Goal: Task Accomplishment & Management: Manage account settings

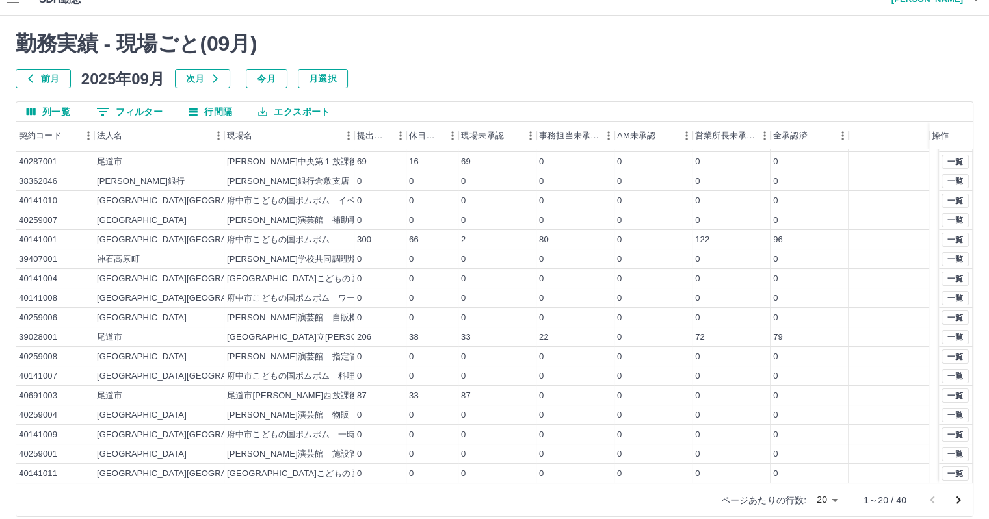
scroll to position [30, 0]
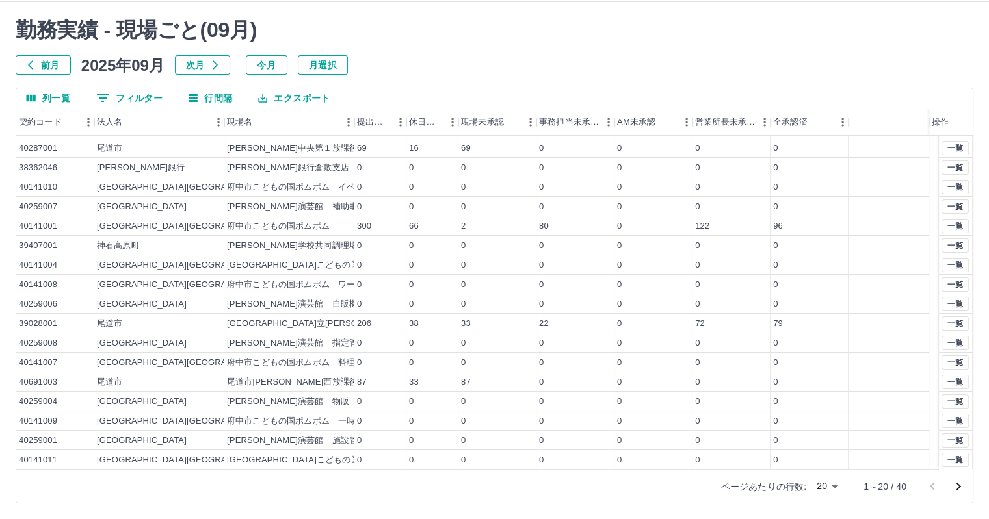
click at [831, 488] on body "SDH勤怠 [PERSON_NAME] 勤務実績 - 現場ごと( 09 月) 前月 [DATE] 次月 今月 月選択 列一覧 0 フィルター 行間隔 エクスポ…" at bounding box center [494, 244] width 989 height 549
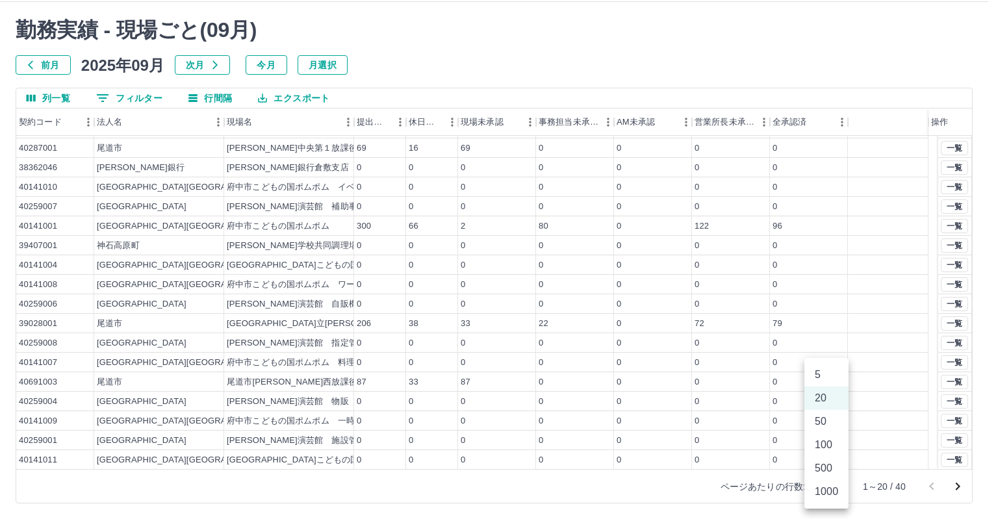
click at [823, 422] on li "50" at bounding box center [827, 421] width 44 height 23
type input "**"
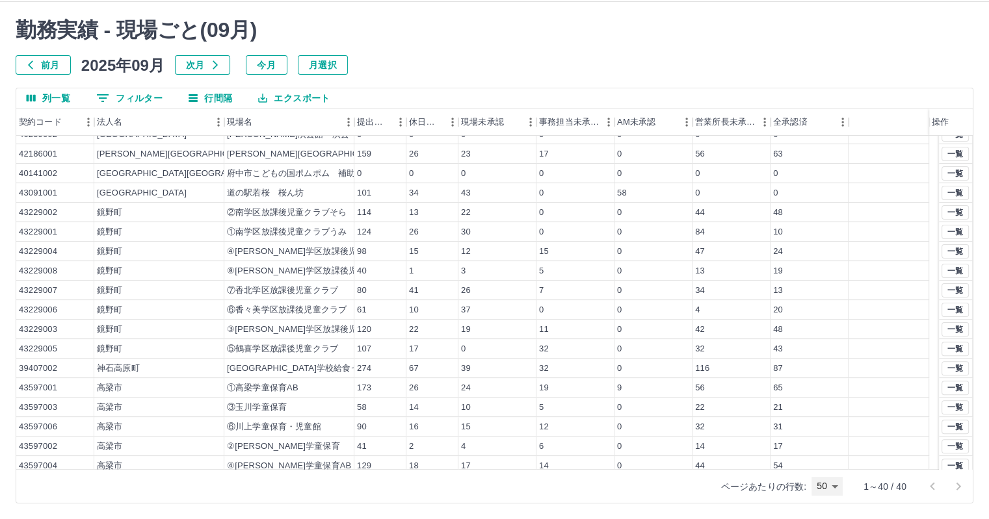
scroll to position [446, 0]
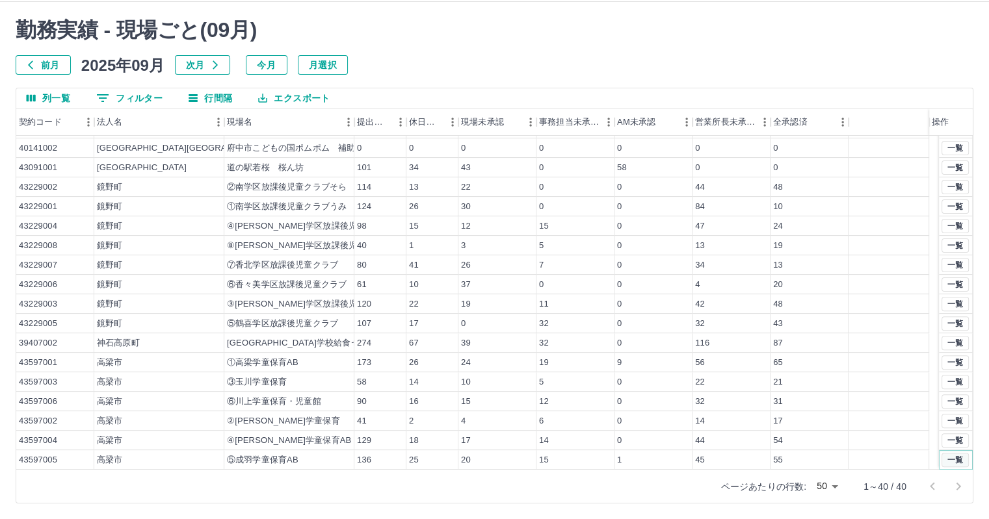
click at [947, 457] on button "一覧" at bounding box center [954, 460] width 27 height 14
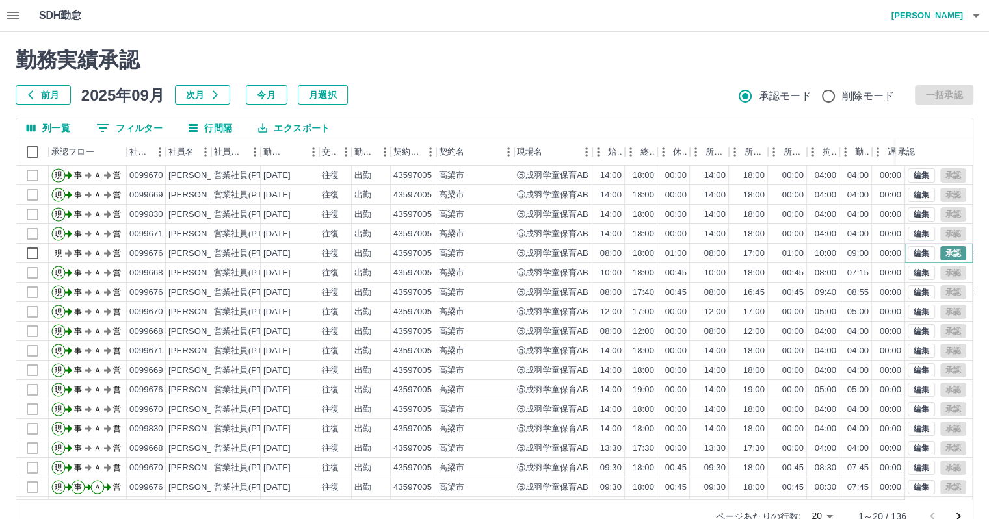
click at [941, 252] on button "承認" at bounding box center [953, 253] width 26 height 14
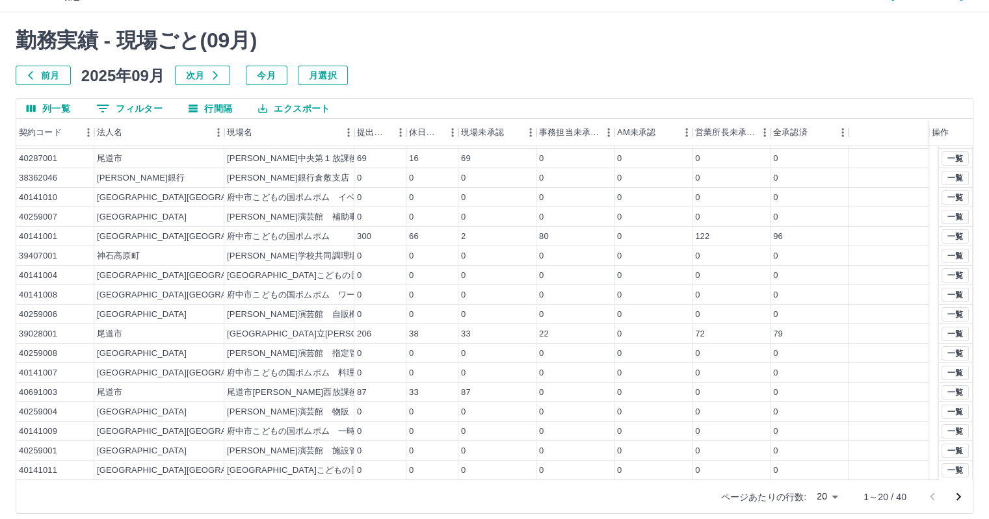
scroll to position [30, 0]
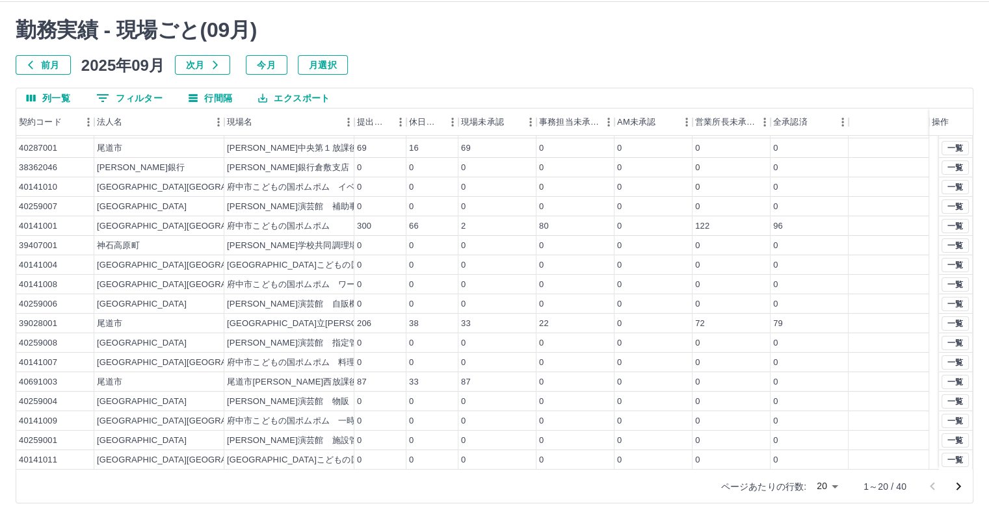
click at [828, 483] on body "SDH勤怠 [PERSON_NAME] 勤務実績 - 現場ごと( 09 月) 前月 [DATE] 次月 今月 月選択 列一覧 0 フィルター 行間隔 エクスポ…" at bounding box center [494, 244] width 989 height 549
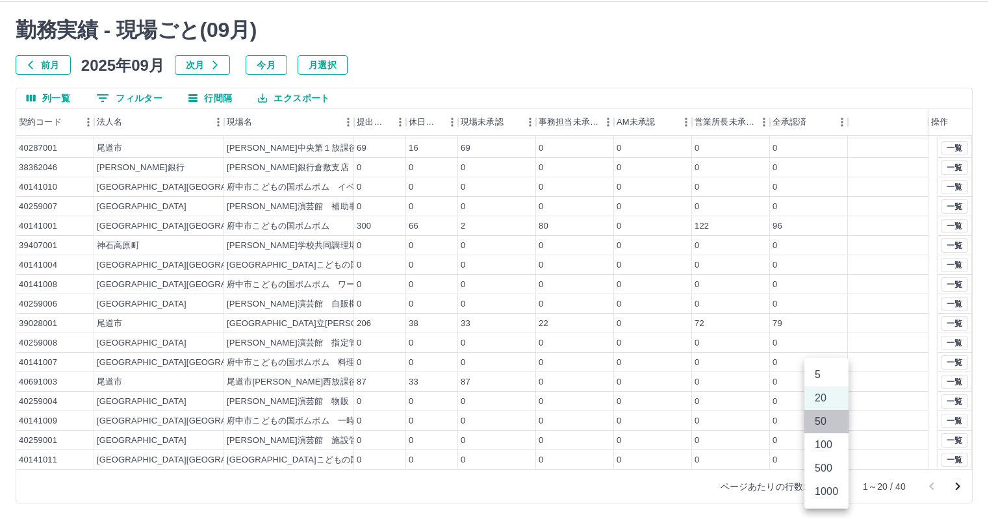
drag, startPoint x: 822, startPoint y: 415, endPoint x: 820, endPoint y: 404, distance: 11.1
click at [820, 414] on li "50" at bounding box center [827, 421] width 44 height 23
type input "**"
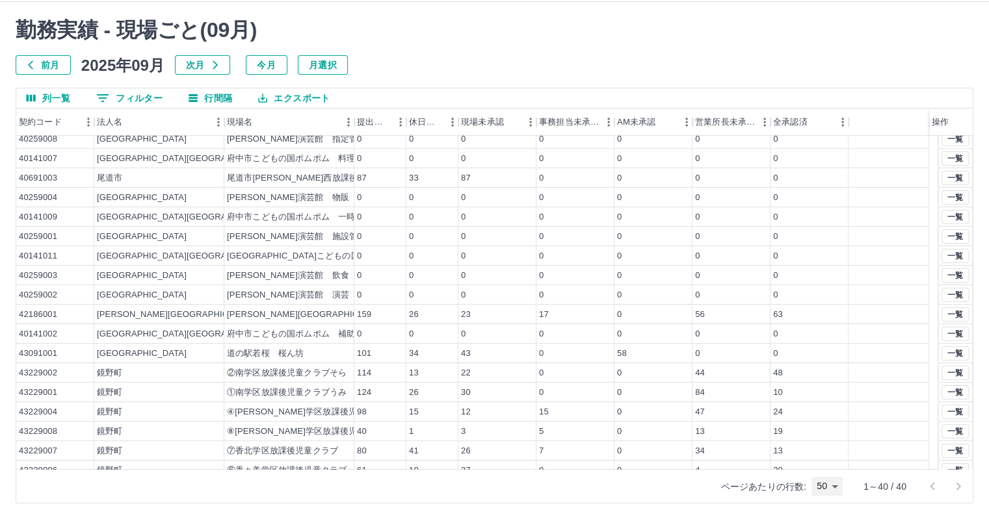
scroll to position [446, 0]
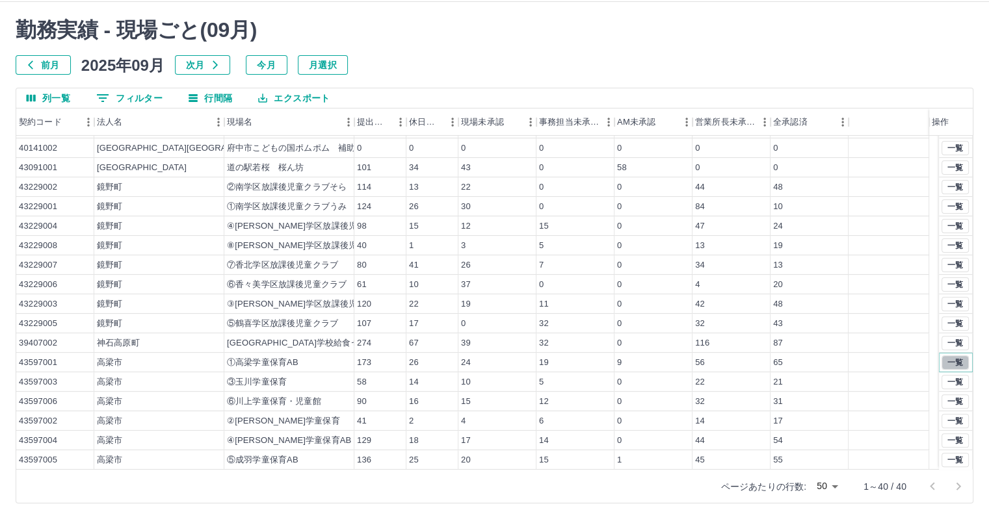
click at [941, 364] on button "一覧" at bounding box center [954, 363] width 27 height 14
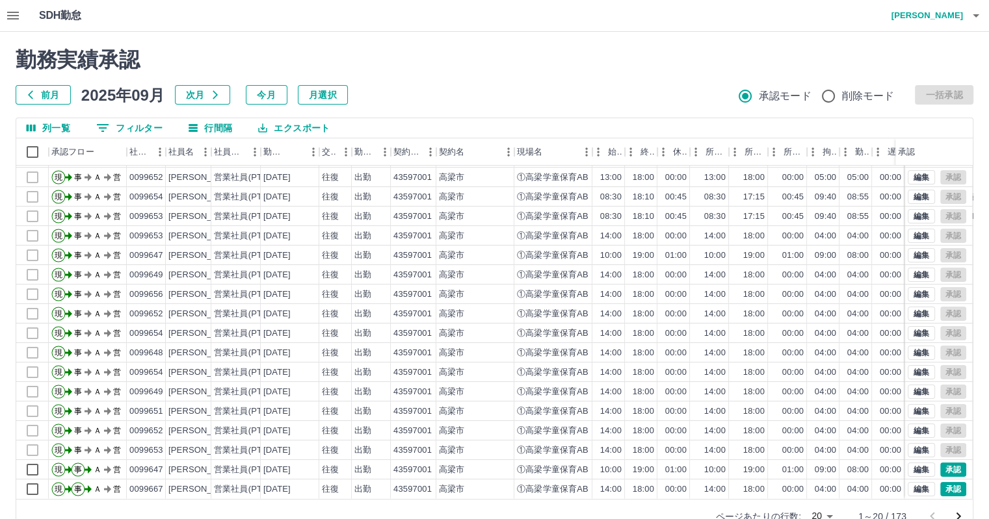
scroll to position [30, 0]
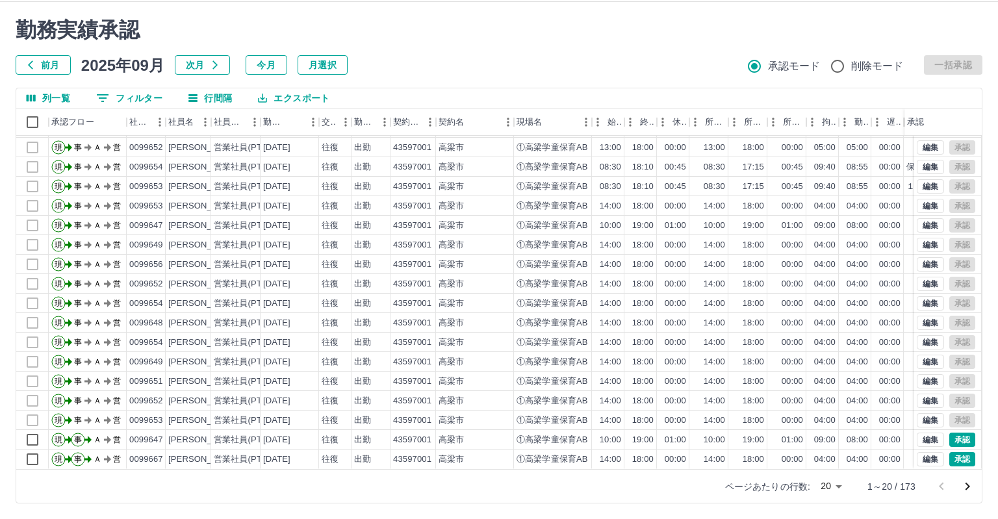
click at [829, 487] on body "SDH勤怠 山口　頼子 勤務実績承認 前月 2025年09月 次月 今月 月選択 承認モード 削除モード 一括承認 列一覧 0 フィルター 行間隔 エクスポー…" at bounding box center [499, 244] width 998 height 549
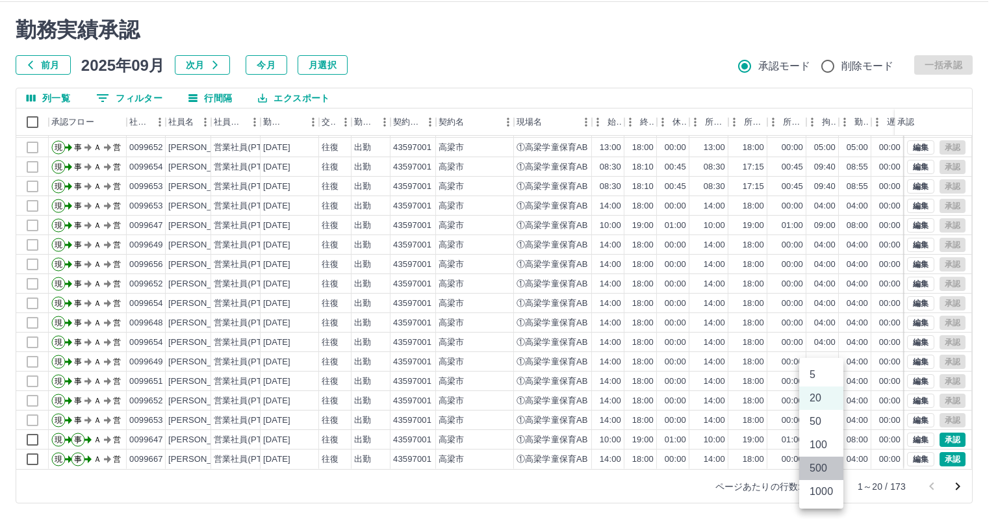
drag, startPoint x: 826, startPoint y: 464, endPoint x: 362, endPoint y: 370, distance: 472.9
click at [824, 464] on li "500" at bounding box center [822, 468] width 44 height 23
type input "***"
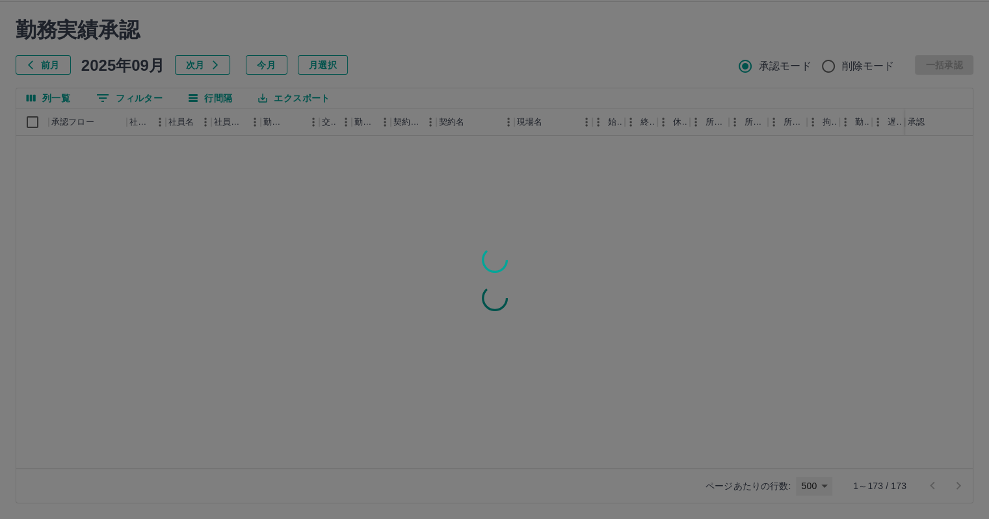
scroll to position [0, 0]
click at [32, 126] on div at bounding box center [494, 259] width 989 height 519
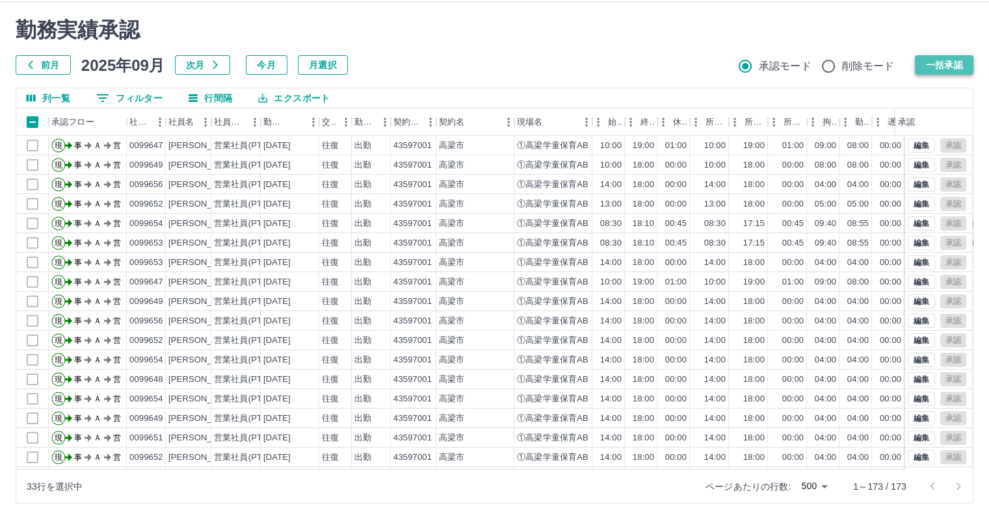
click at [954, 59] on button "一括承認" at bounding box center [944, 65] width 59 height 20
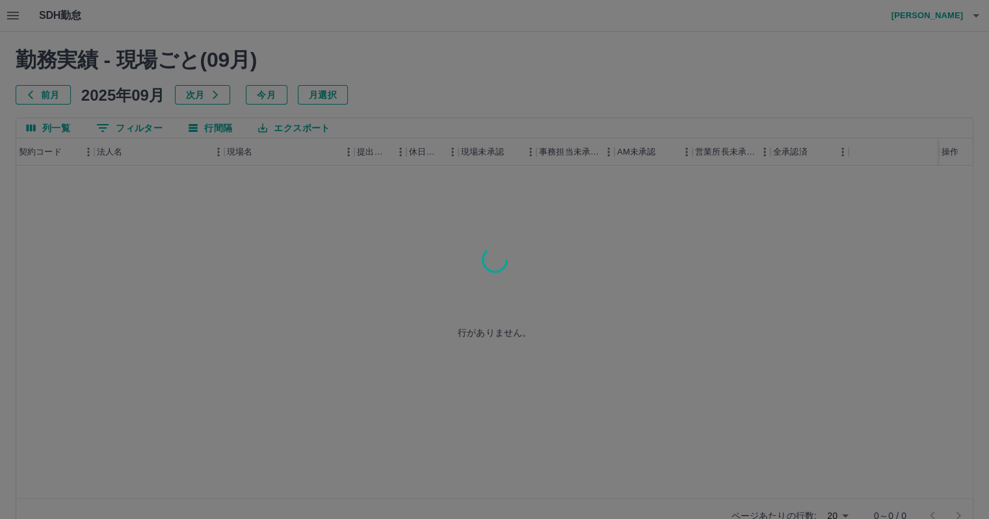
click at [844, 514] on div at bounding box center [494, 259] width 989 height 519
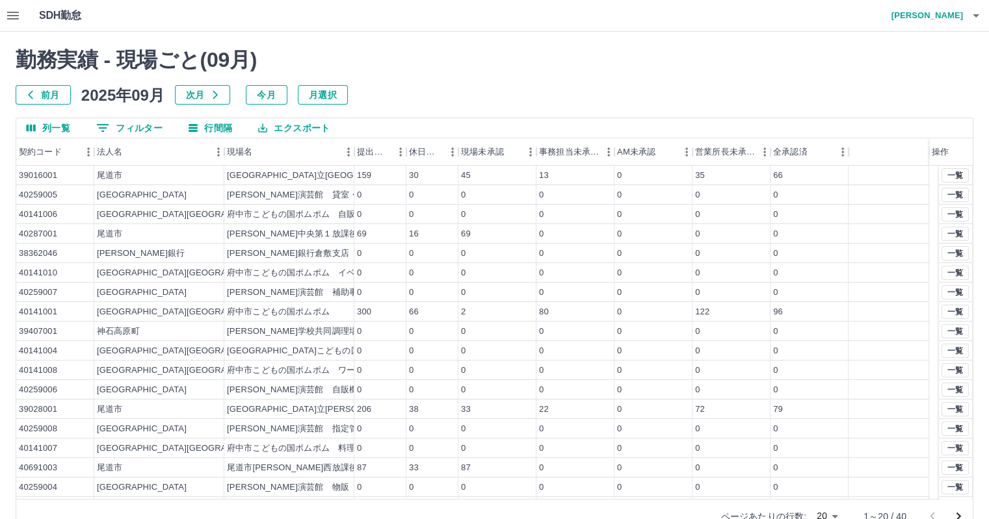
click at [839, 515] on body "SDH勤怠 [PERSON_NAME] 勤務実績 - 現場ごと( 09 月) 前月 [DATE] 次月 今月 月選択 列一覧 0 フィルター 行間隔 エクスポ…" at bounding box center [494, 274] width 989 height 549
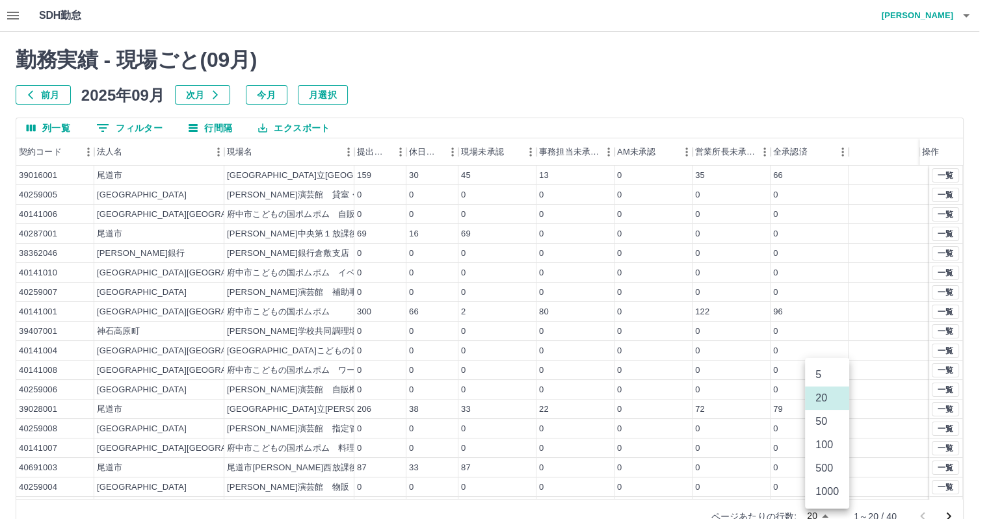
scroll to position [6, 0]
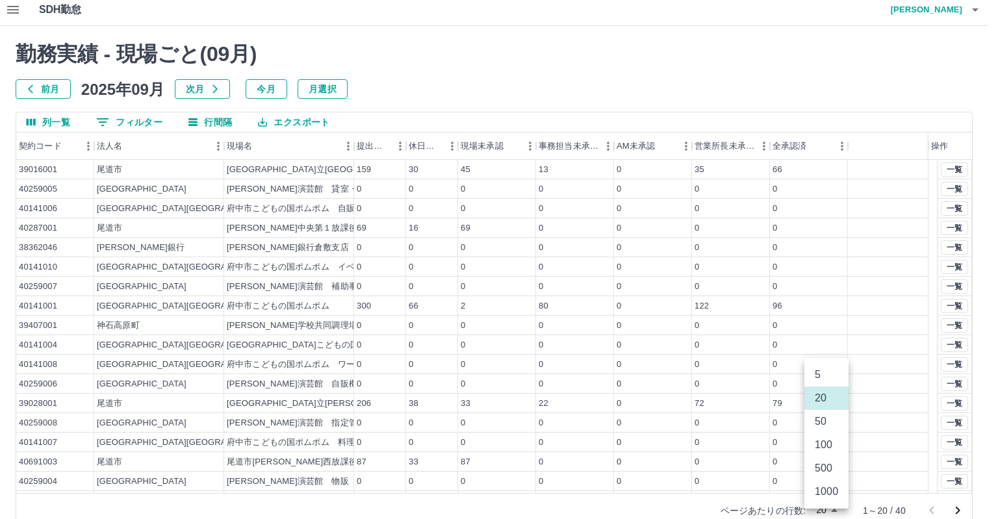
click at [831, 423] on li "50" at bounding box center [827, 421] width 44 height 23
type input "**"
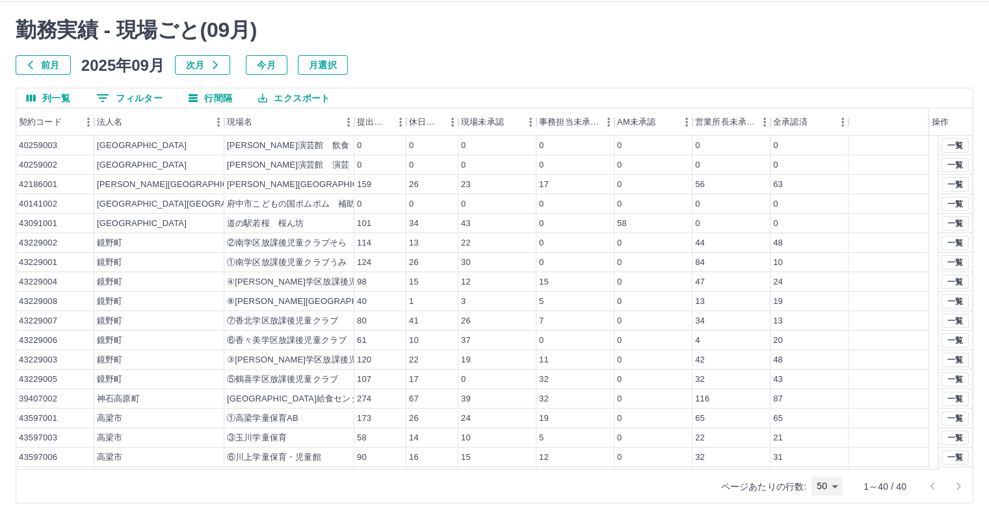
scroll to position [446, 0]
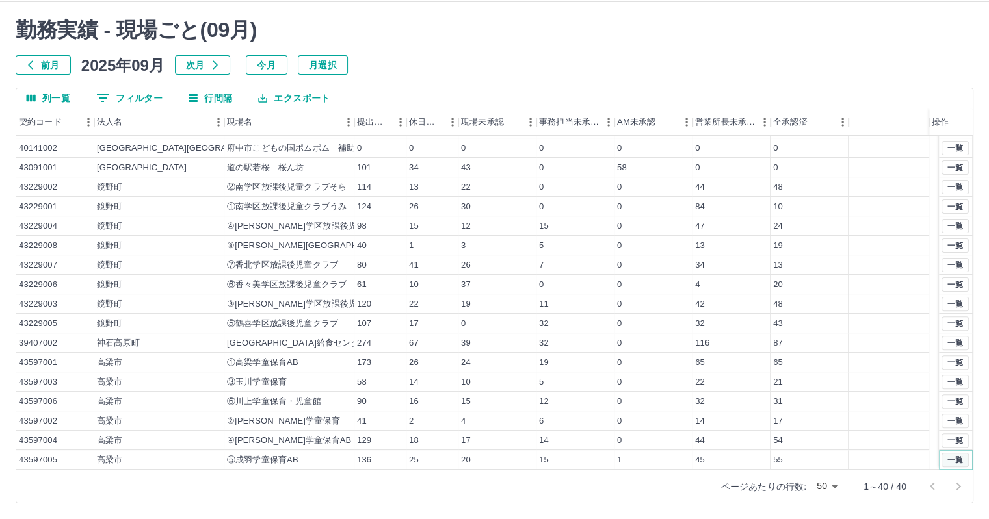
click at [948, 460] on button "一覧" at bounding box center [954, 460] width 27 height 14
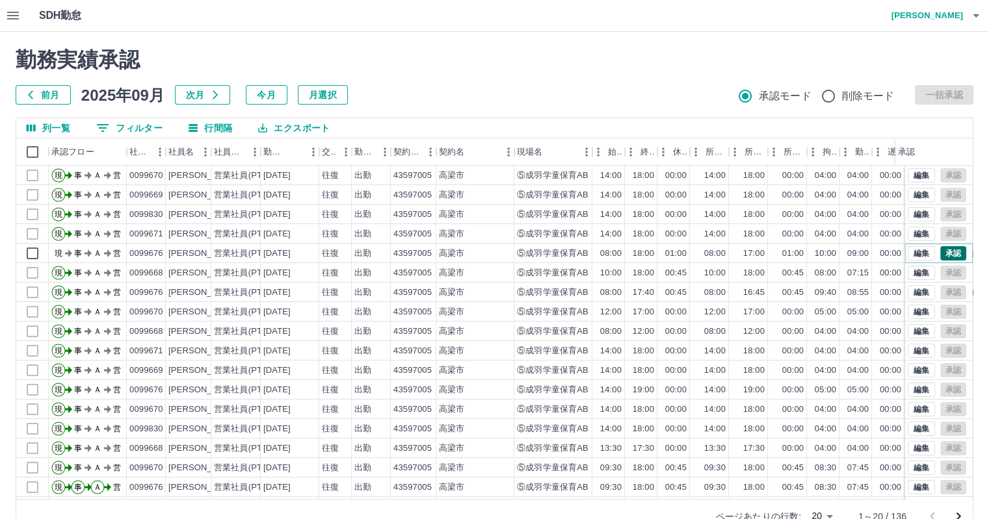
click at [944, 250] on button "承認" at bounding box center [953, 253] width 26 height 14
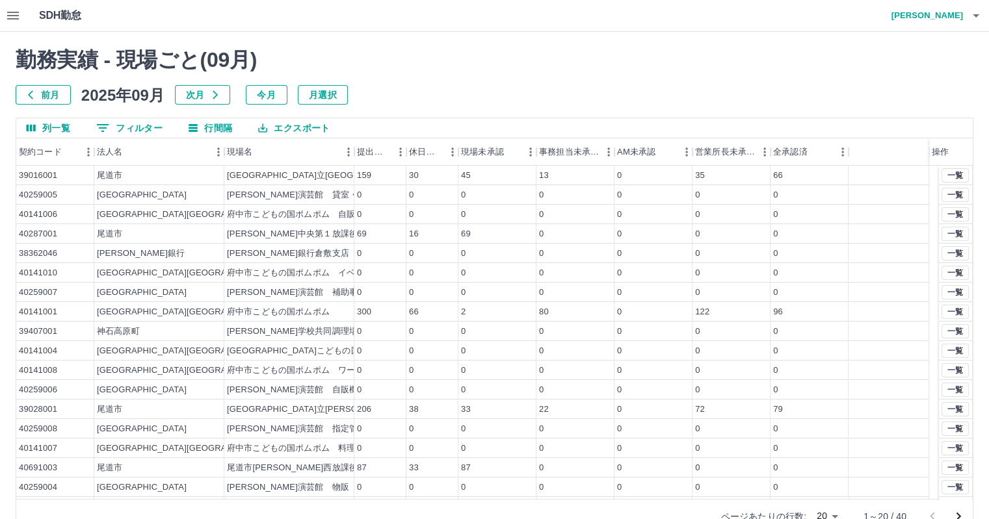
click at [837, 519] on body "SDH勤怠 [PERSON_NAME] 勤務実績 - 現場ごと( 09 月) 前月 [DATE] 次月 今月 月選択 列一覧 0 フィルター 行間隔 エクスポ…" at bounding box center [494, 274] width 989 height 549
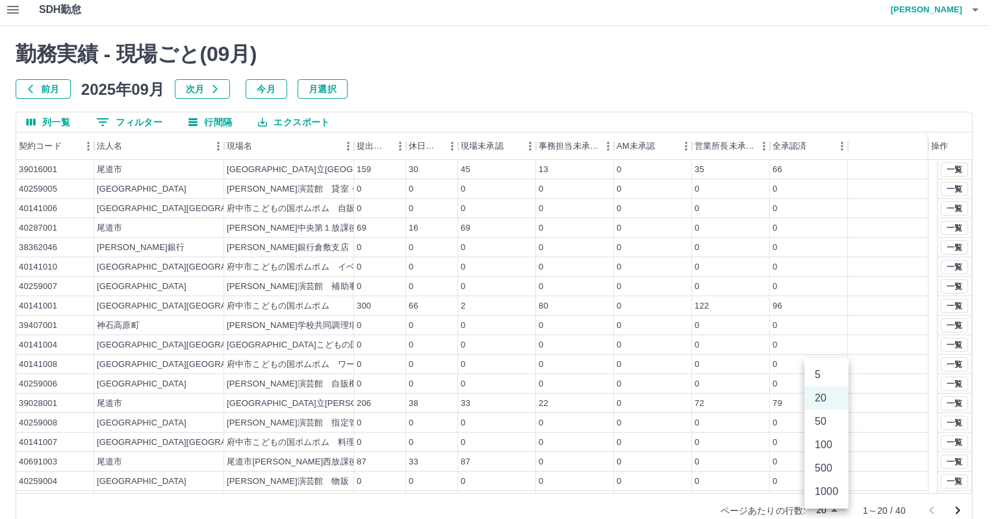
click at [826, 422] on li "50" at bounding box center [827, 421] width 44 height 23
type input "**"
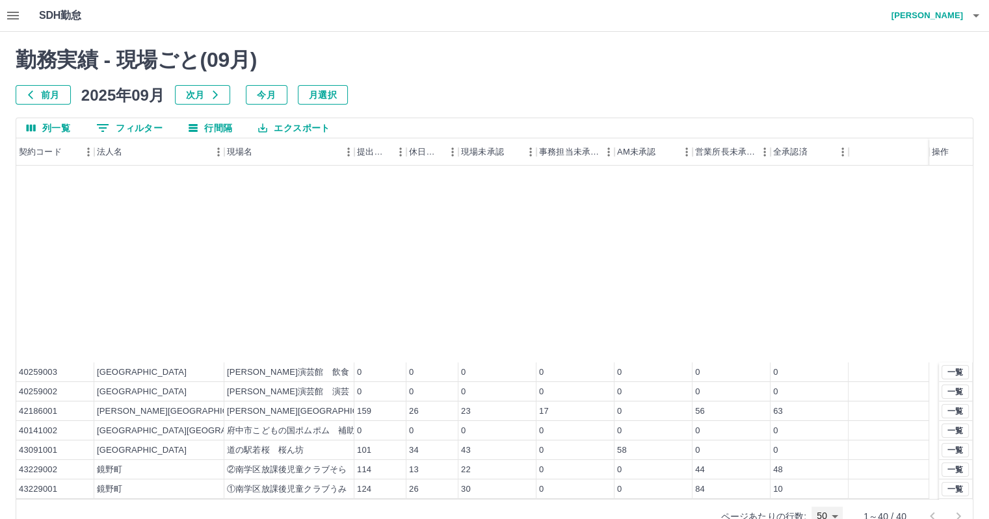
scroll to position [0, 0]
